Goal: Transaction & Acquisition: Purchase product/service

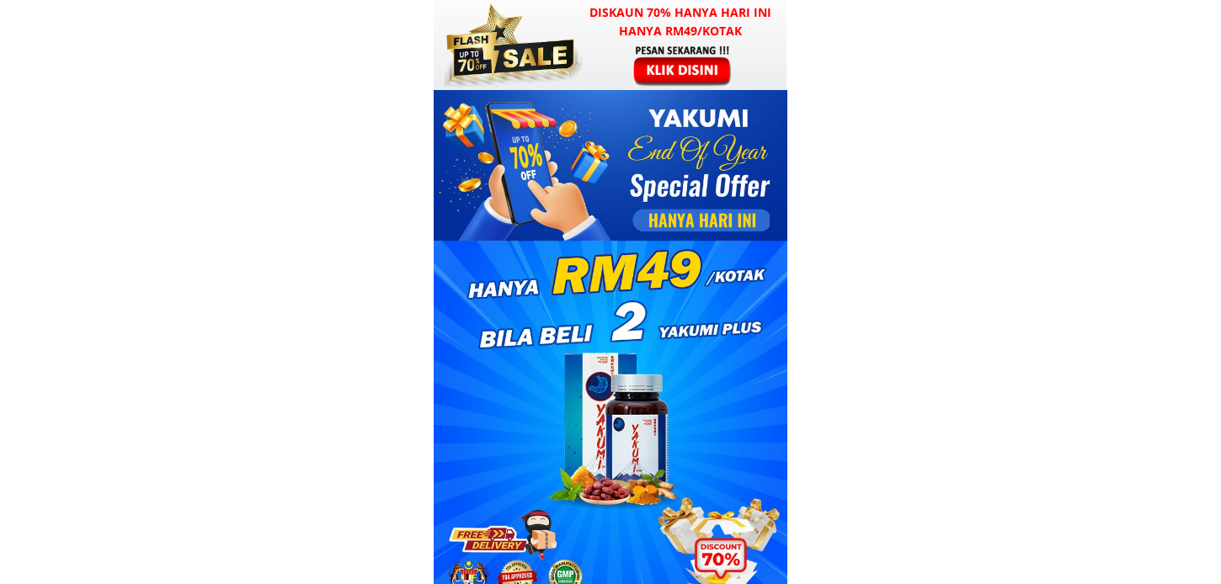
click at [680, 64] on div at bounding box center [683, 65] width 131 height 43
click at [699, 61] on div at bounding box center [683, 65] width 131 height 43
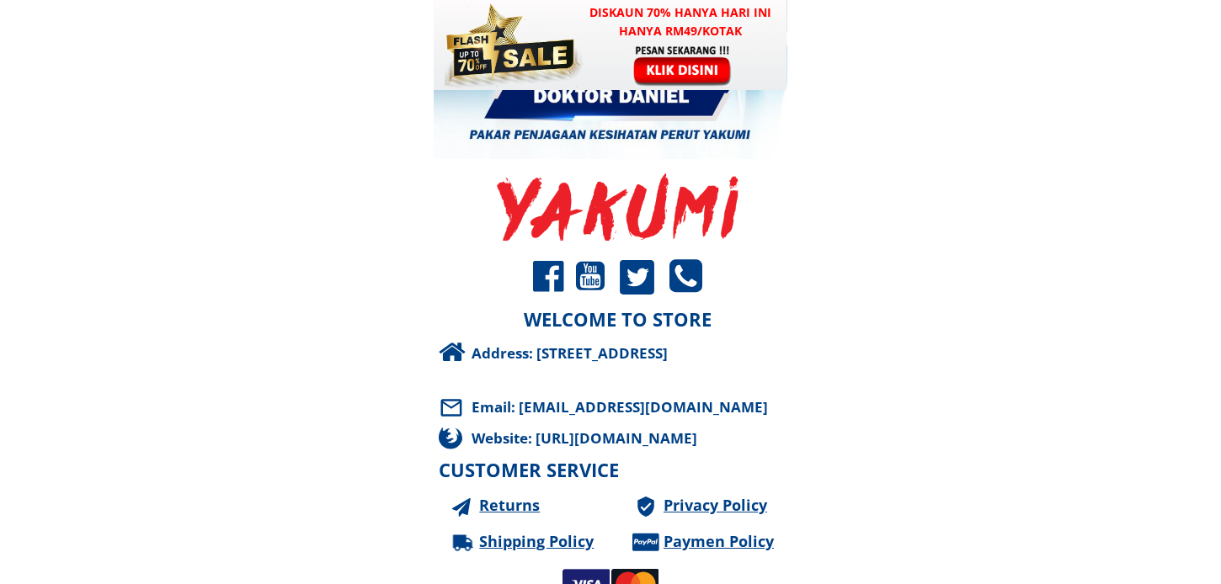
scroll to position [16415, 0]
